Goal: Find specific page/section: Find specific page/section

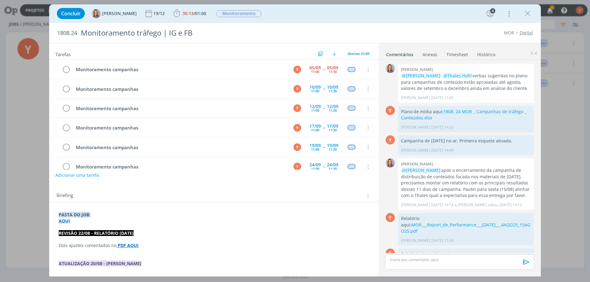
scroll to position [192, 0]
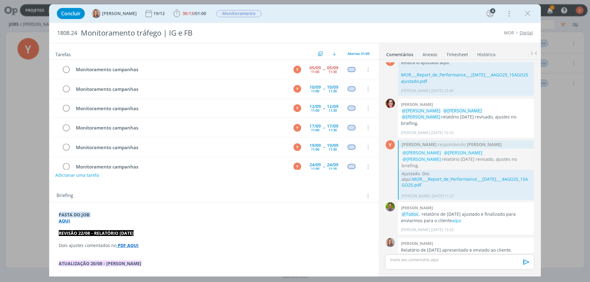
click at [485, 257] on span "[PERSON_NAME] [DATE] 15:36" at bounding box center [464, 260] width 127 height 6
click at [529, 16] on icon "dialog" at bounding box center [527, 13] width 9 height 9
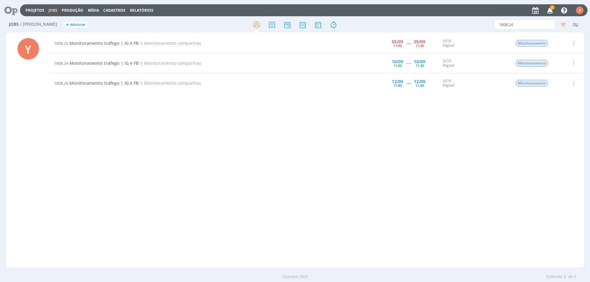
click at [51, 10] on link "Jobs" at bounding box center [53, 10] width 9 height 5
drag, startPoint x: 58, startPoint y: 21, endPoint x: 358, endPoint y: 180, distance: 340.0
click at [358, 180] on div "Projetos Jobs Produção [GEOGRAPHIC_DATA] Cadastros Relatórios 1 Notificações Ce…" at bounding box center [295, 141] width 590 height 282
click at [87, 85] on span "Monitoramento tráfego | IG e FB" at bounding box center [103, 83] width 69 height 6
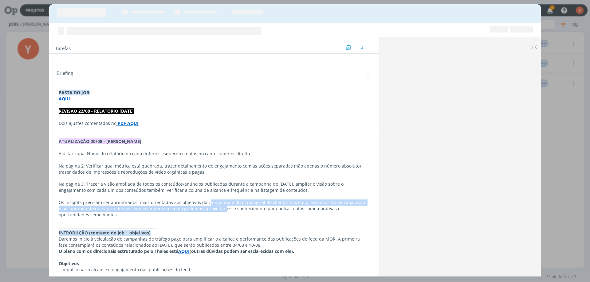
click at [212, 206] on p "Os insights precisam ser aprimorados, mais orientados aos objetivos da campanha…" at bounding box center [214, 209] width 310 height 18
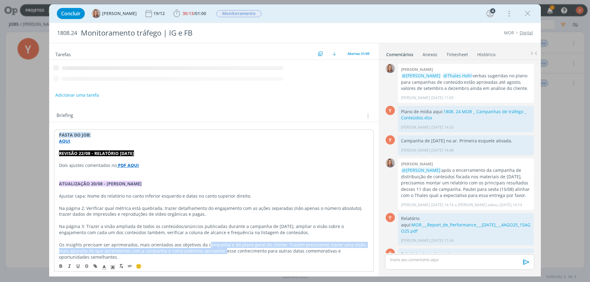
scroll to position [192, 0]
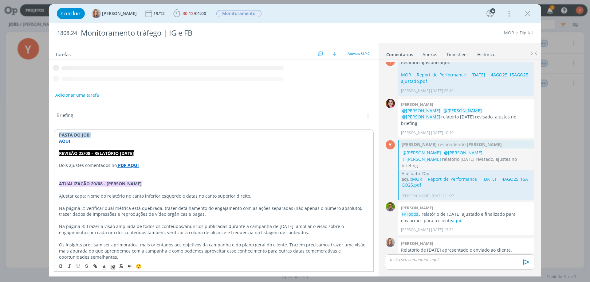
click at [244, 191] on div "Briefing Briefings Predefinidos Versões do Briefing Ver Briefing do Projeto PAS…" at bounding box center [213, 267] width 329 height 323
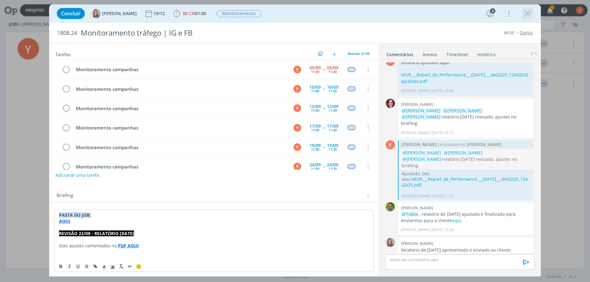
scroll to position [20, 0]
click at [528, 11] on icon "dialog" at bounding box center [527, 13] width 9 height 9
click at [527, 12] on div at bounding box center [295, 141] width 590 height 282
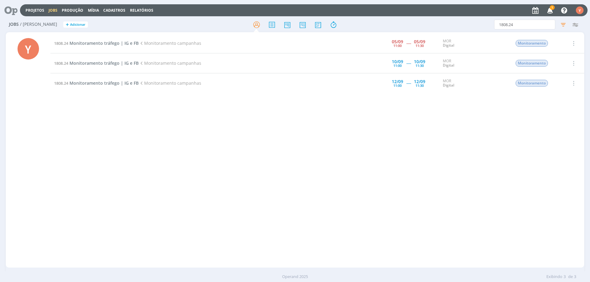
drag, startPoint x: 527, startPoint y: 12, endPoint x: 68, endPoint y: 169, distance: 485.0
click at [68, 169] on div "1808.24 Monitoramento tráfego | IG e FB Monitoramento campanhas [DATE] 11:00 --…" at bounding box center [316, 149] width 533 height 233
click at [52, 9] on link "Jobs" at bounding box center [53, 10] width 9 height 5
click at [51, 10] on link "Jobs" at bounding box center [53, 10] width 9 height 5
click at [542, 20] on input "1808.24" at bounding box center [524, 25] width 61 height 10
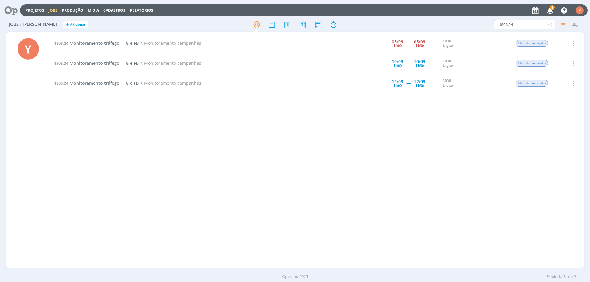
click at [542, 20] on input "1808.24" at bounding box center [524, 25] width 61 height 10
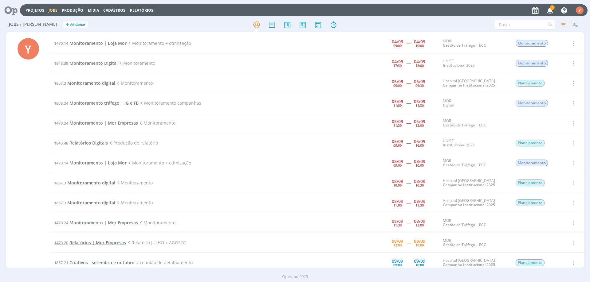
click at [93, 242] on span "Relatórios | Mor Empresas" at bounding box center [97, 243] width 57 height 6
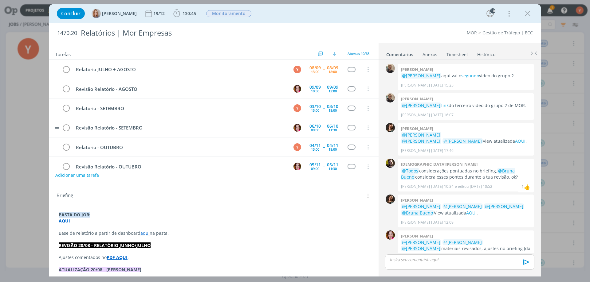
scroll to position [506, 0]
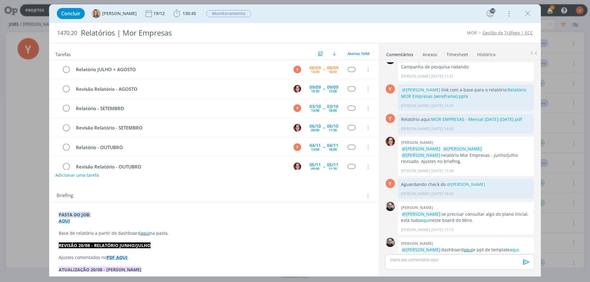
click at [463, 247] on link "aqui" at bounding box center [467, 250] width 9 height 6
click at [509, 247] on link "aqui." at bounding box center [514, 250] width 10 height 6
